Goal: Information Seeking & Learning: Learn about a topic

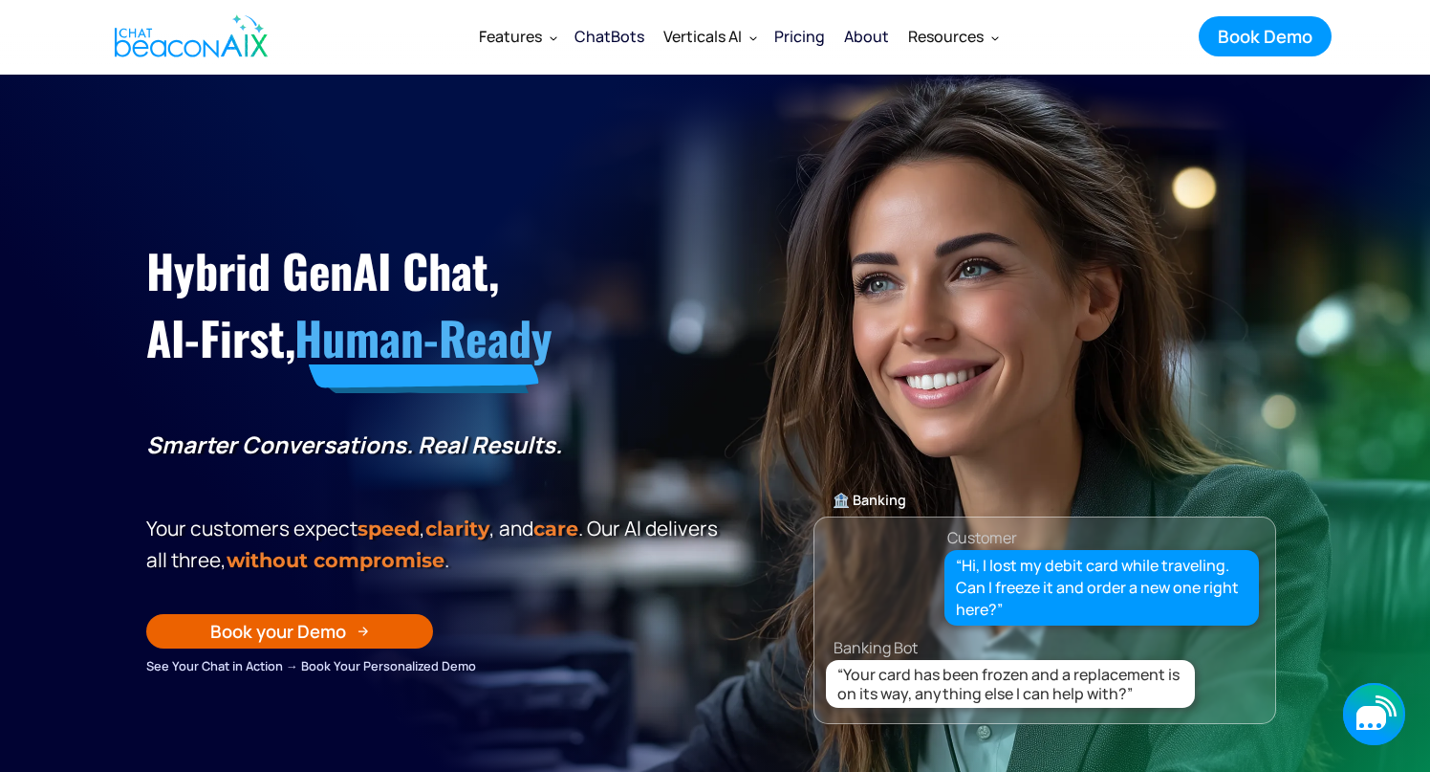
click at [1389, 720] on icon "button" at bounding box center [1374, 714] width 62 height 62
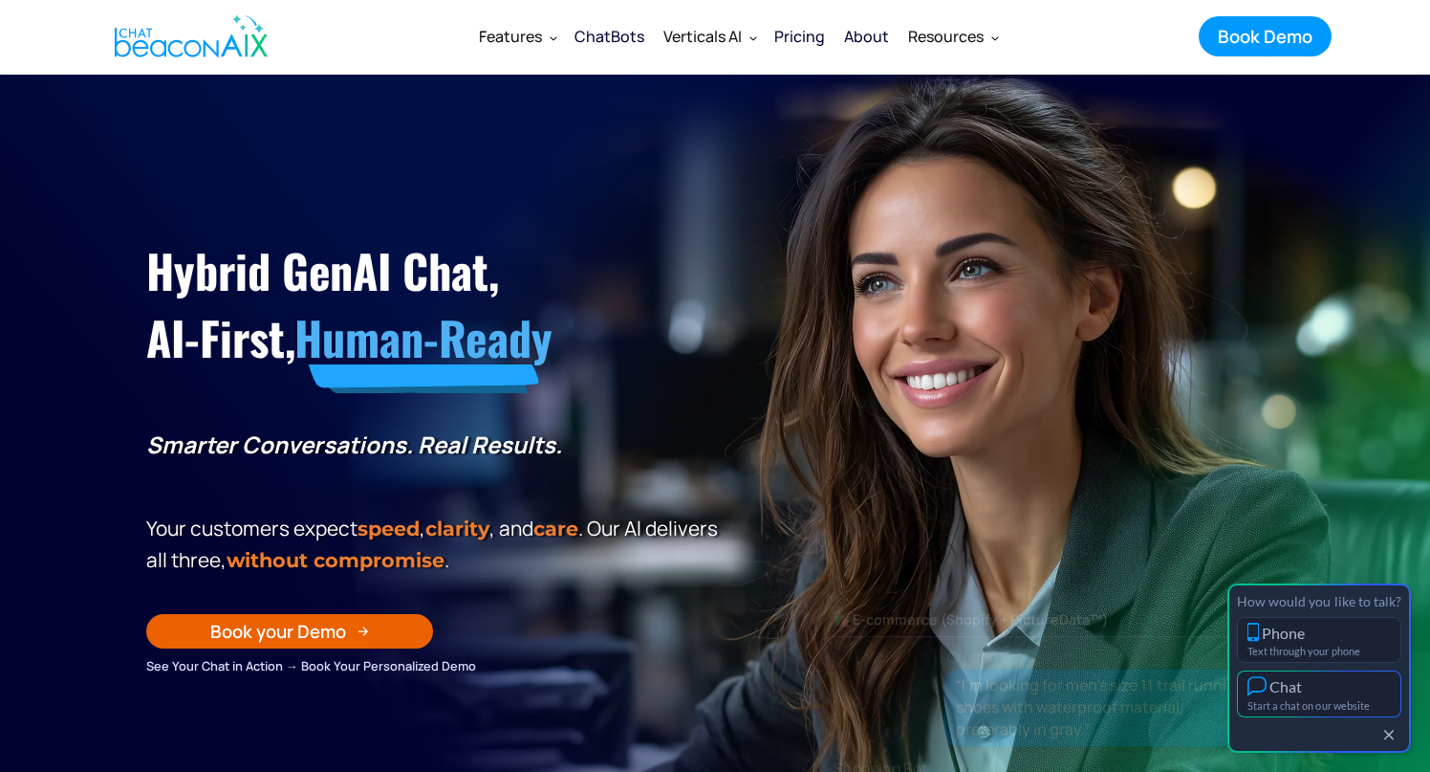
click at [1346, 690] on div "Chat" at bounding box center [1319, 686] width 143 height 20
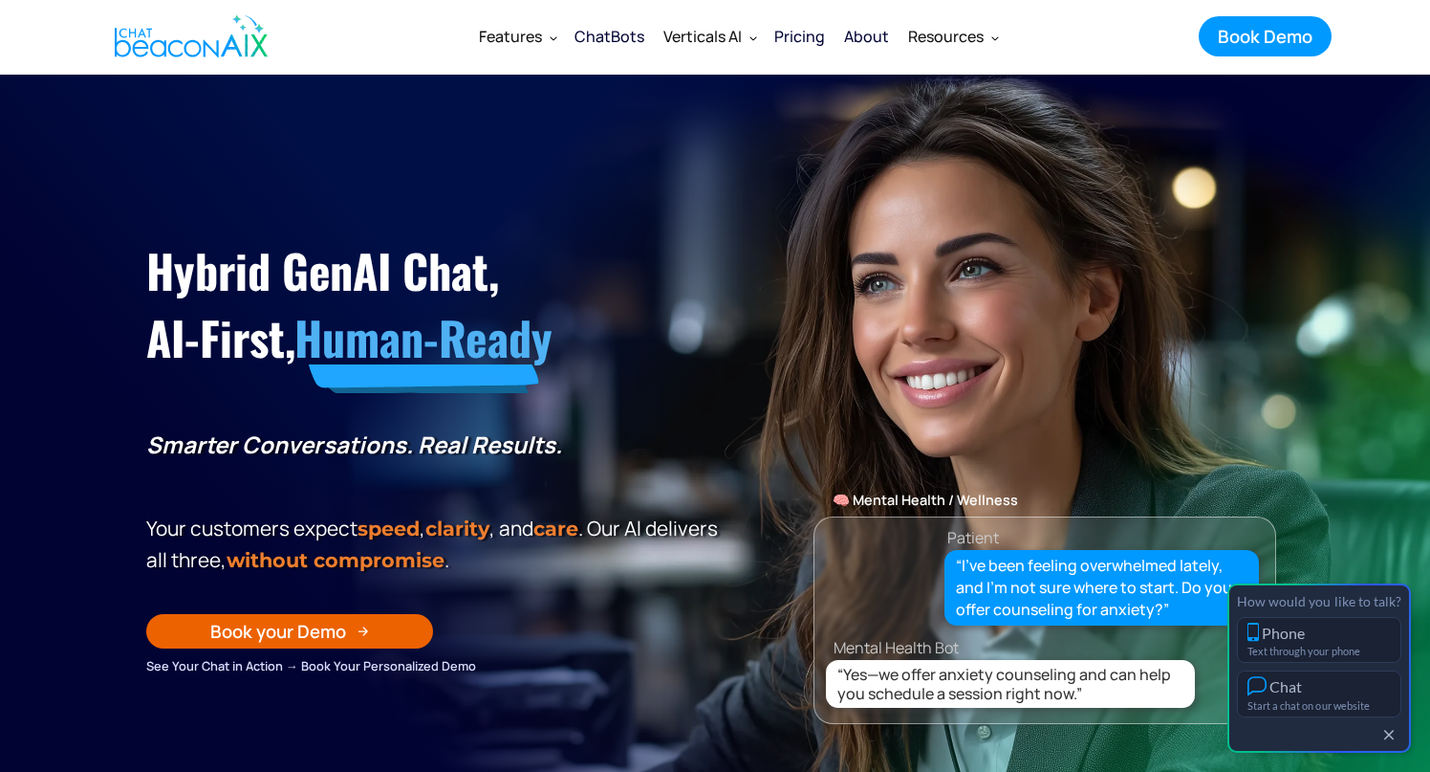
click at [805, 41] on div "Pricing" at bounding box center [799, 36] width 51 height 27
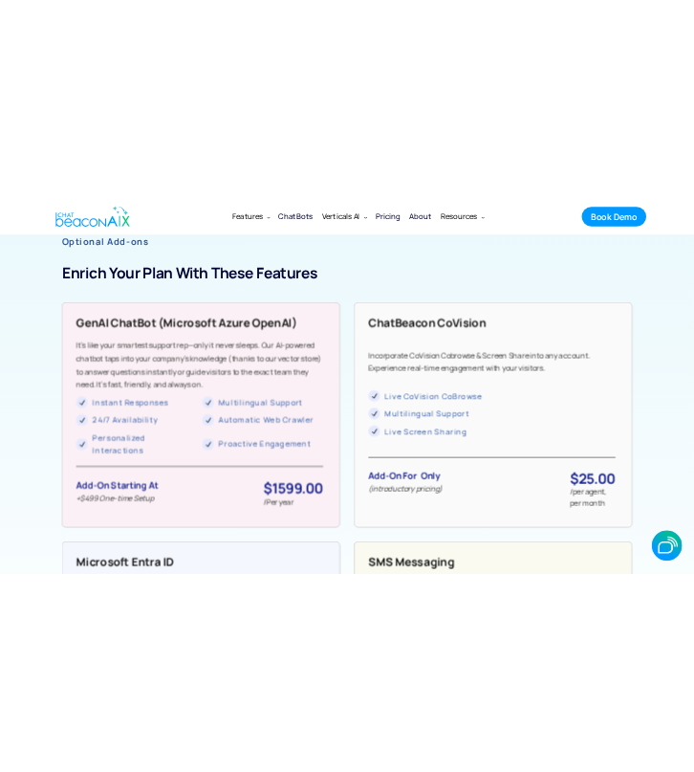
scroll to position [1392, 0]
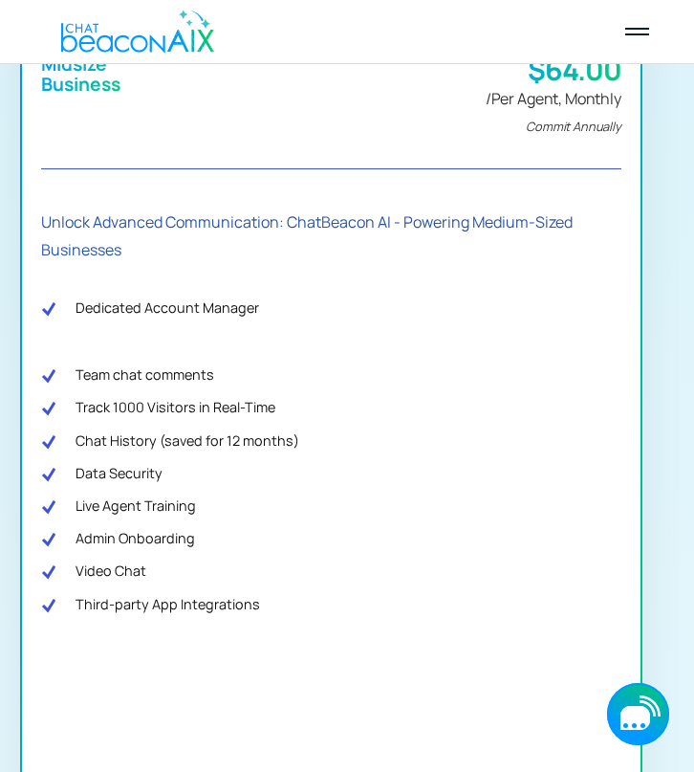
click at [621, 708] on icon "button" at bounding box center [638, 714] width 62 height 62
